Goal: Task Accomplishment & Management: Complete application form

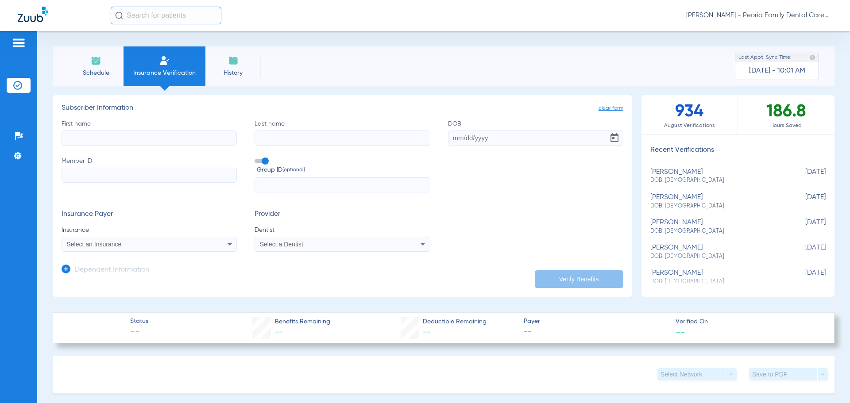
click at [115, 139] on input "First name" at bounding box center [149, 138] width 175 height 15
type input "[PERSON_NAME]"
click at [451, 140] on input "DOB" at bounding box center [535, 138] width 175 height 15
click at [106, 177] on input "Member ID" at bounding box center [149, 175] width 175 height 15
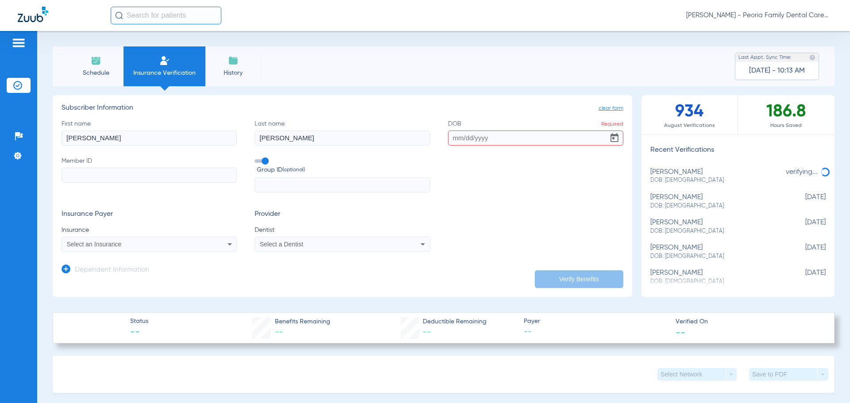
click at [450, 139] on input "DOB Required" at bounding box center [535, 138] width 175 height 15
type input "[DATE]"
click at [177, 173] on input "Member ID Required" at bounding box center [149, 175] width 175 height 15
paste input "944429788"
type input "944429788"
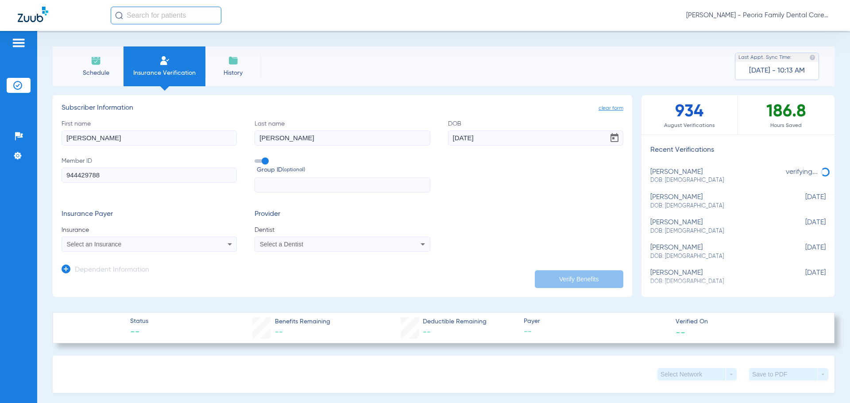
click at [476, 197] on form "First name Dane Last name Parkhurst DOB 04/10/1997 Member ID 944429788 Group ID…" at bounding box center [343, 185] width 562 height 133
click at [173, 246] on div "Select an Insurance" at bounding box center [133, 244] width 132 height 6
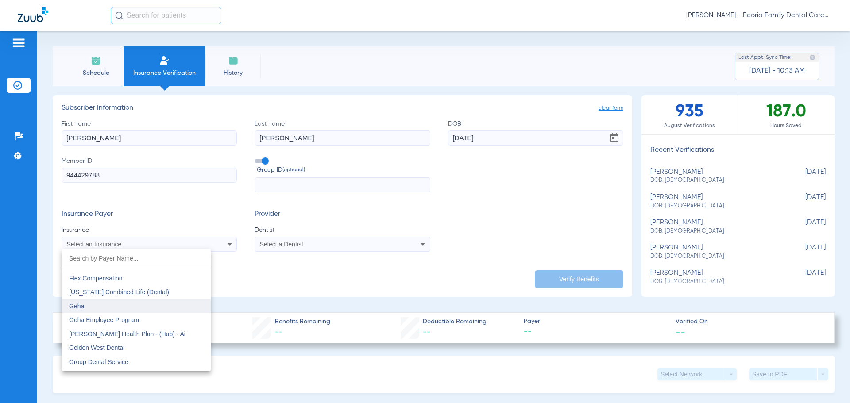
scroll to position [2876, 0]
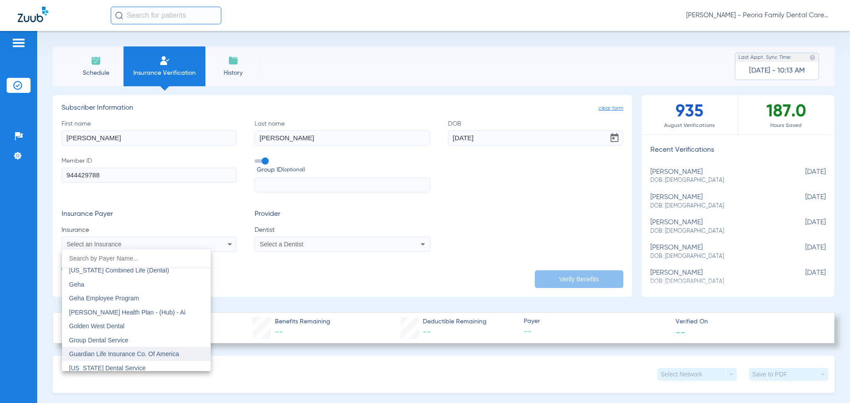
click at [114, 355] on span "Guardian Life Insurance Co. Of America" at bounding box center [124, 353] width 110 height 7
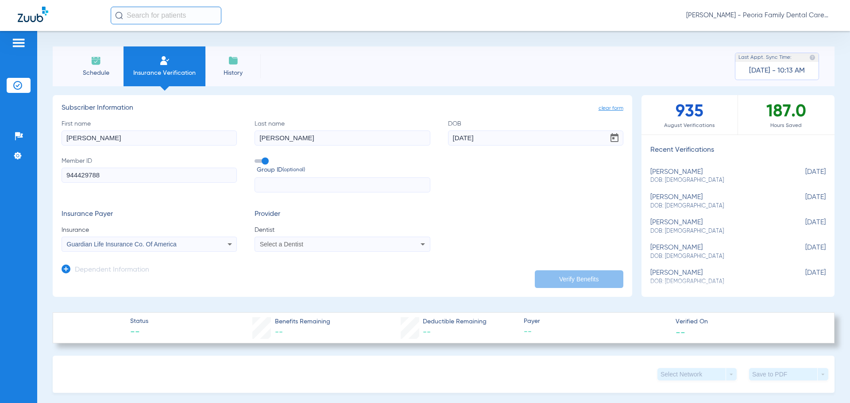
click at [408, 244] on div "Select a Dentist" at bounding box center [342, 244] width 174 height 11
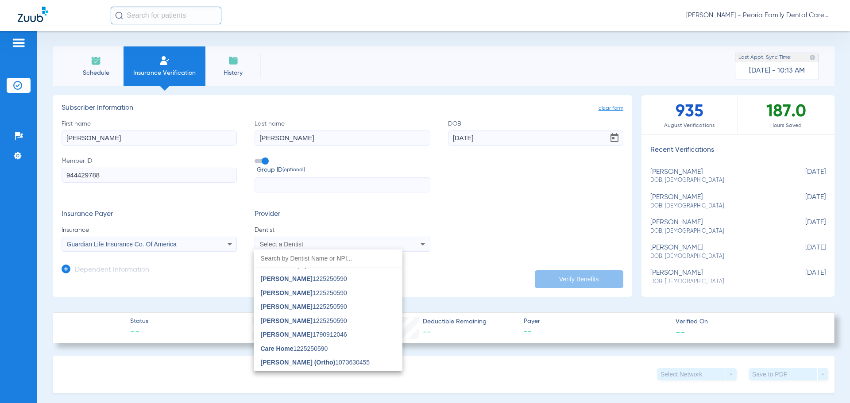
scroll to position [575, 0]
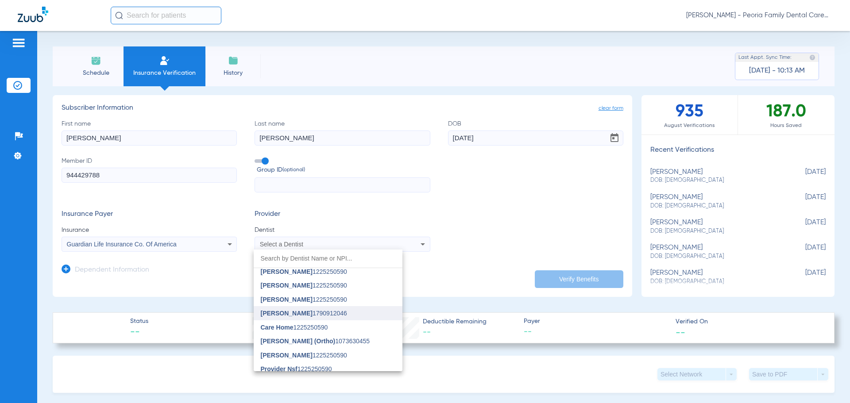
click at [312, 314] on span "Bela Joshi 1790912046" at bounding box center [304, 313] width 86 height 6
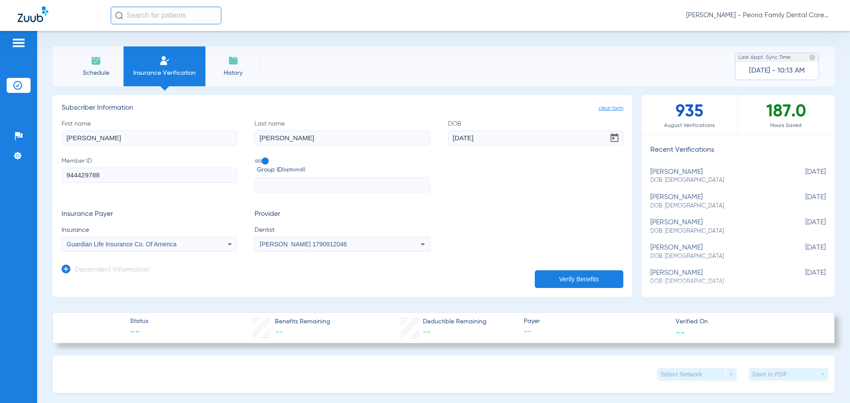
click at [555, 278] on button "Verify Benefits" at bounding box center [579, 279] width 89 height 18
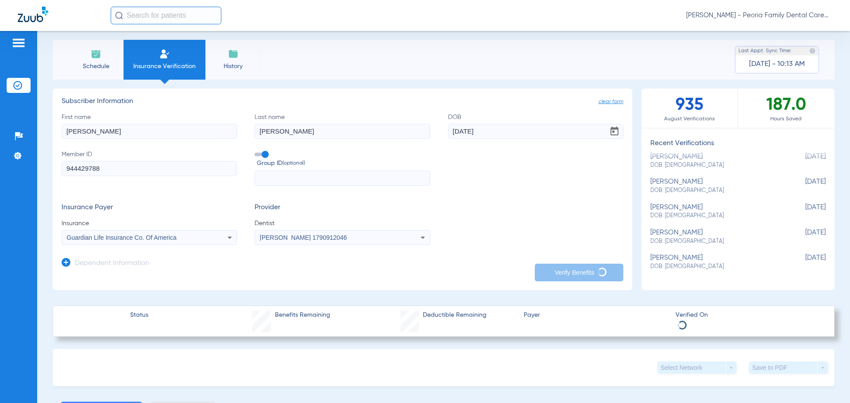
scroll to position [0, 0]
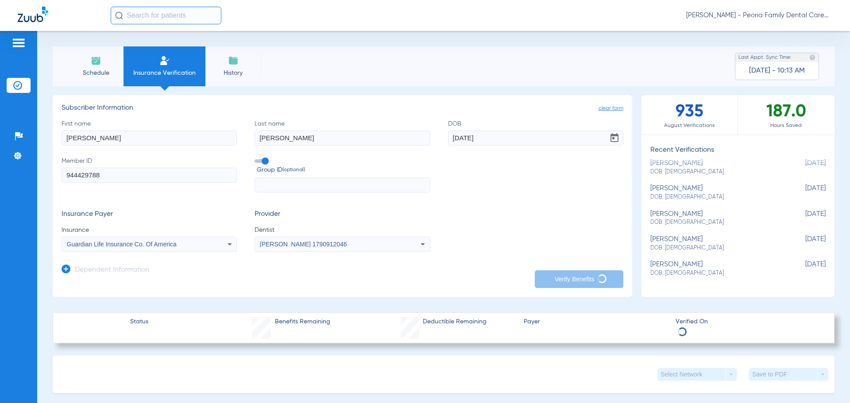
click at [335, 181] on input "text" at bounding box center [341, 184] width 175 height 15
click at [161, 172] on input "944429788" at bounding box center [149, 175] width 175 height 15
click at [272, 162] on label "Group ID (optional)" at bounding box center [341, 166] width 175 height 19
click at [256, 158] on input "Group ID (optional)" at bounding box center [256, 158] width 0 height 0
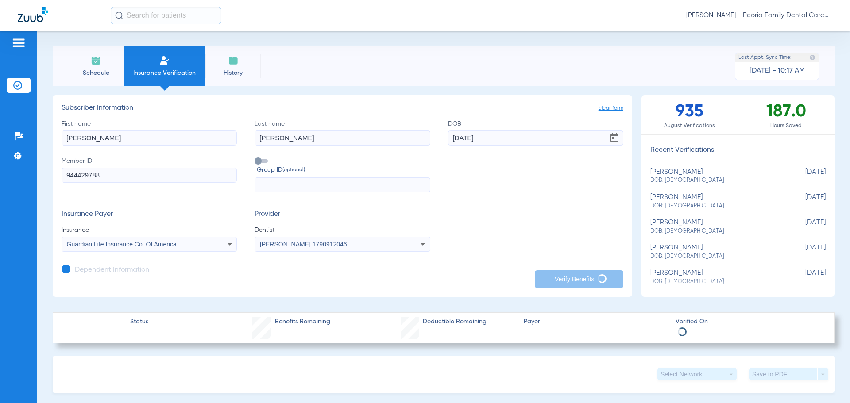
click at [226, 242] on icon at bounding box center [229, 244] width 11 height 11
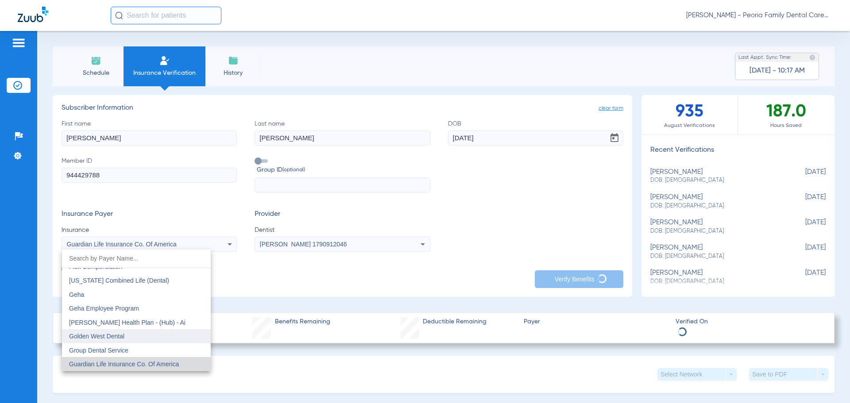
scroll to position [2910, 0]
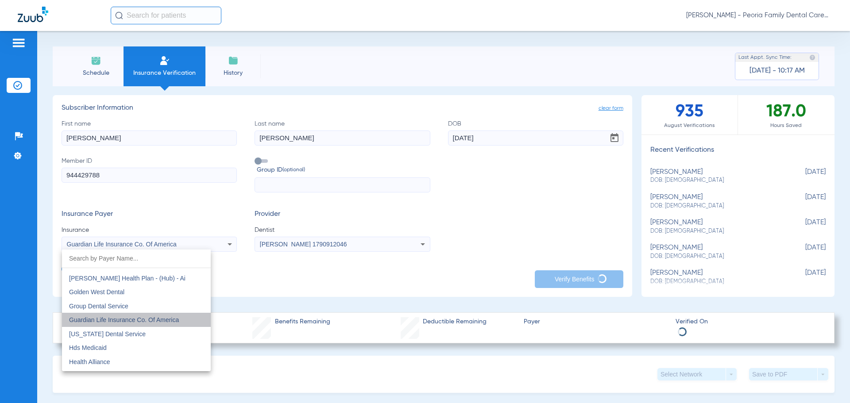
click at [147, 320] on span "Guardian Life Insurance Co. Of America" at bounding box center [124, 319] width 110 height 7
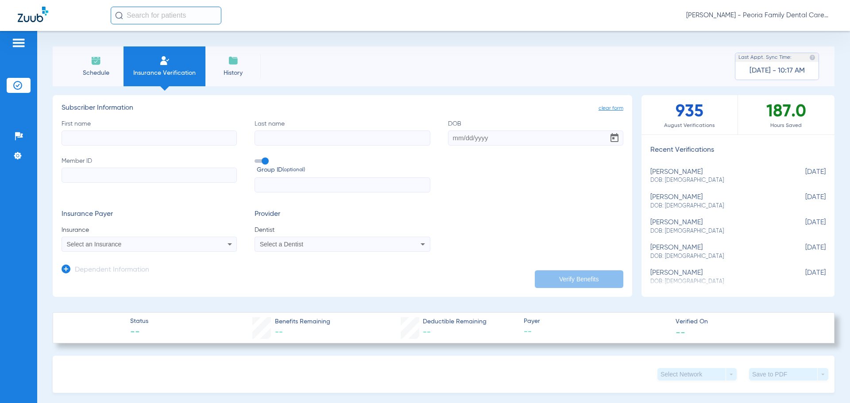
click at [672, 175] on div "[PERSON_NAME] DOB: [DEMOGRAPHIC_DATA]" at bounding box center [715, 176] width 131 height 16
type input "[PERSON_NAME]"
type input "[DATE]"
type input "944429788"
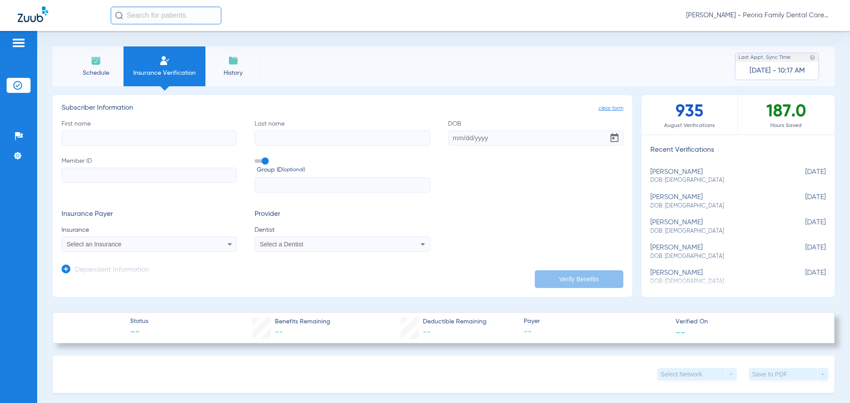
type input "G00040944"
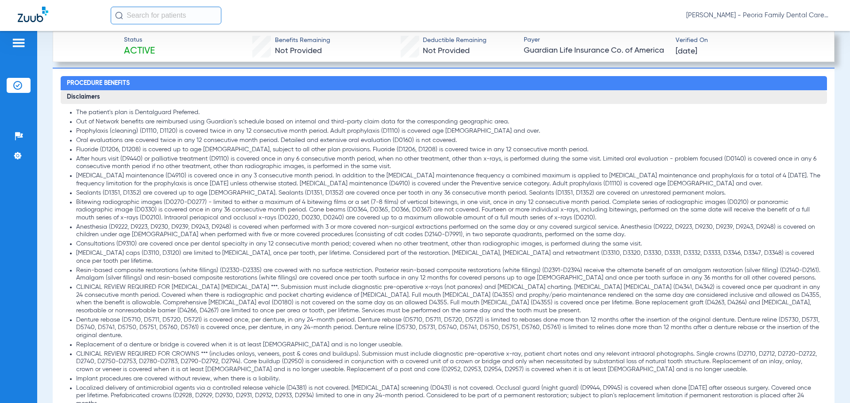
scroll to position [708, 0]
drag, startPoint x: 75, startPoint y: 286, endPoint x: 624, endPoint y: 310, distance: 549.2
click at [624, 310] on ul "The patient's plan is Dentalguard Preferred. Out of Network benefits are reimbu…" at bounding box center [444, 306] width 754 height 396
click at [624, 310] on li "CLINICAL REVIEW REQUIRED FOR [MEDICAL_DATA] [MEDICAL_DATA] ***. Submission must…" at bounding box center [448, 298] width 744 height 31
drag, startPoint x: 630, startPoint y: 309, endPoint x: 77, endPoint y: 297, distance: 552.4
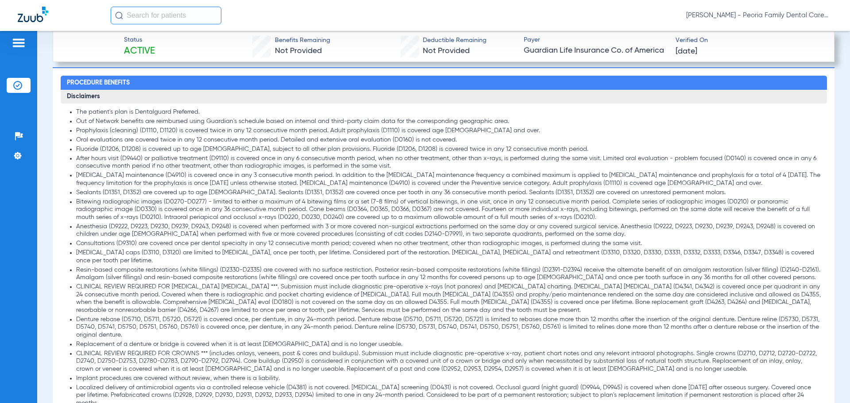
click at [77, 297] on li "CLINICAL REVIEW REQUIRED FOR [MEDICAL_DATA] [MEDICAL_DATA] ***. Submission must…" at bounding box center [448, 298] width 744 height 31
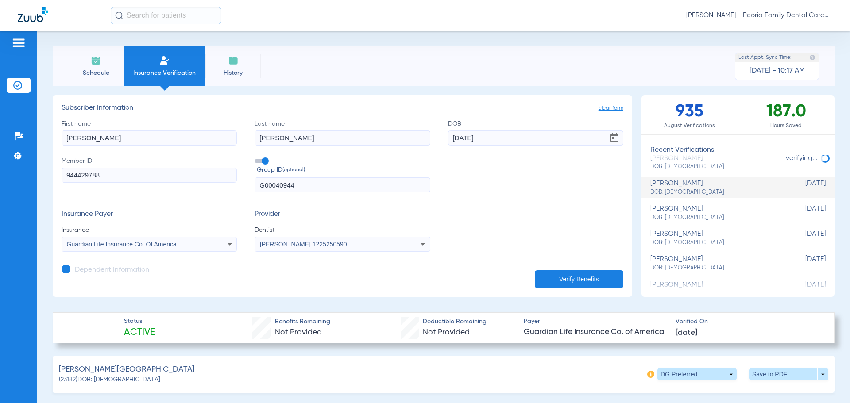
scroll to position [0, 0]
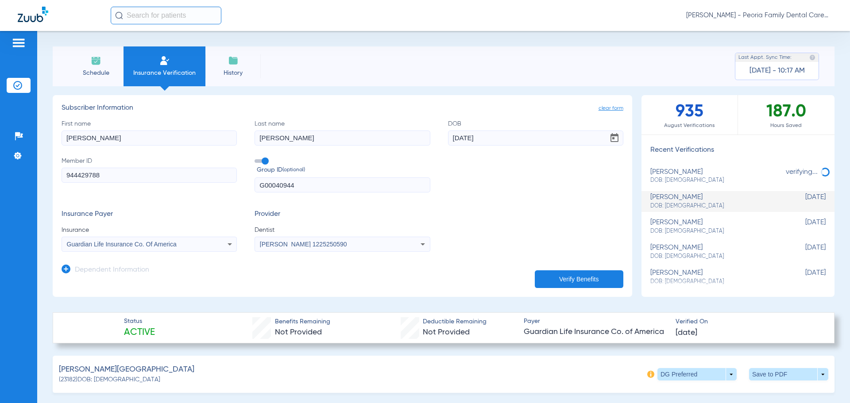
click at [89, 62] on li "Schedule" at bounding box center [95, 66] width 55 height 40
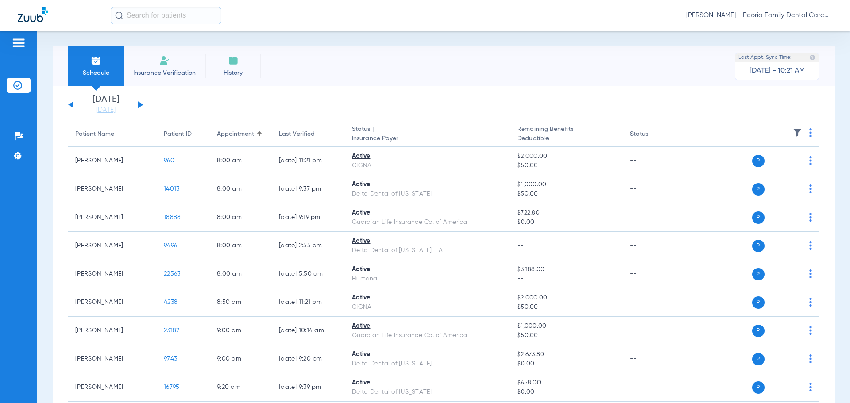
click at [141, 103] on div "[DATE] [DATE] [DATE] [DATE] [DATE] [DATE] [DATE] [DATE] [DATE] [DATE] [DATE] [D…" at bounding box center [105, 104] width 75 height 19
click at [140, 104] on button at bounding box center [140, 104] width 5 height 7
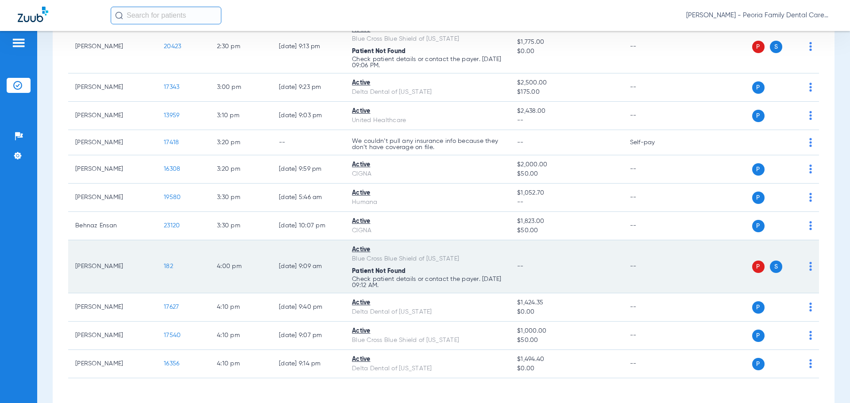
scroll to position [1182, 0]
